Goal: Task Accomplishment & Management: Manage account settings

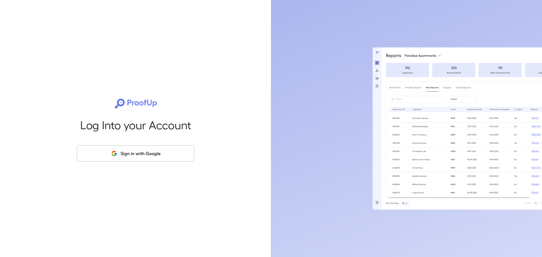
click at [146, 157] on button "Sign in with Google" at bounding box center [135, 153] width 117 height 16
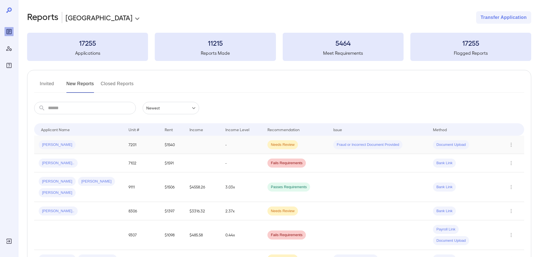
click at [85, 144] on div "[PERSON_NAME]" at bounding box center [79, 144] width 81 height 9
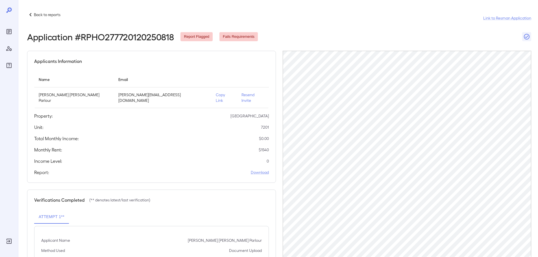
click at [241, 95] on p "Resend Invite" at bounding box center [252, 97] width 23 height 11
